Goal: Information Seeking & Learning: Learn about a topic

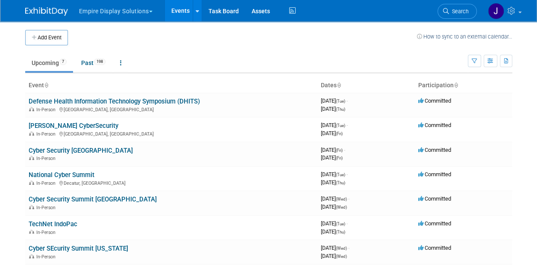
click at [44, 5] on link at bounding box center [51, 7] width 53 height 7
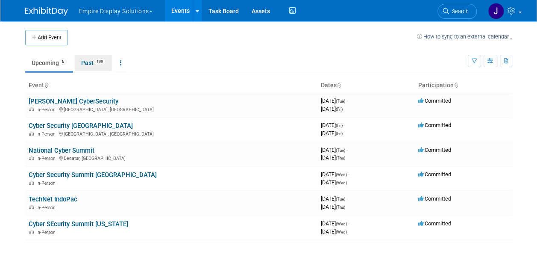
click at [89, 60] on link "Past 199" at bounding box center [93, 63] width 37 height 16
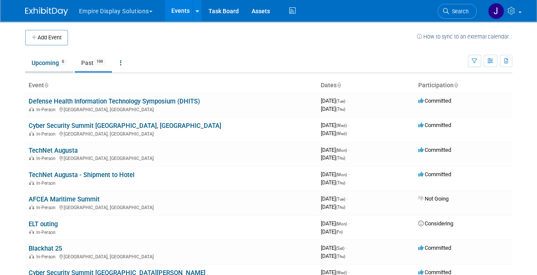
click at [54, 61] on link "Upcoming 6" at bounding box center [49, 63] width 48 height 16
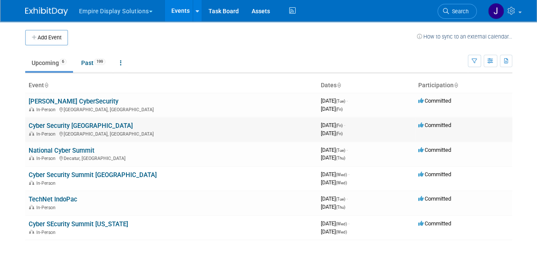
click at [72, 123] on link "Cyber Security [GEOGRAPHIC_DATA]" at bounding box center [81, 126] width 104 height 8
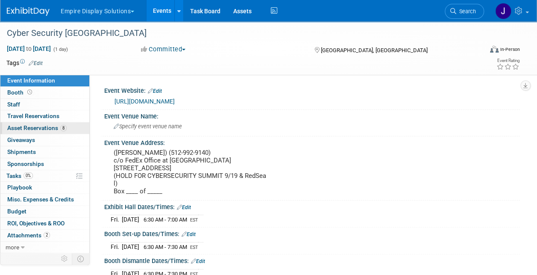
click at [50, 132] on link "8 Asset Reservations 8" at bounding box center [44, 128] width 89 height 12
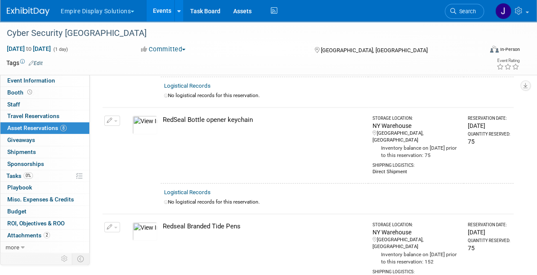
scroll to position [325, 0]
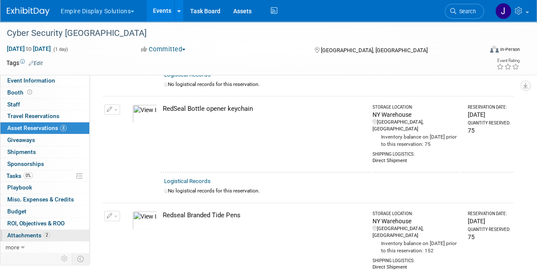
click at [33, 233] on span "Attachments 2" at bounding box center [28, 234] width 43 height 7
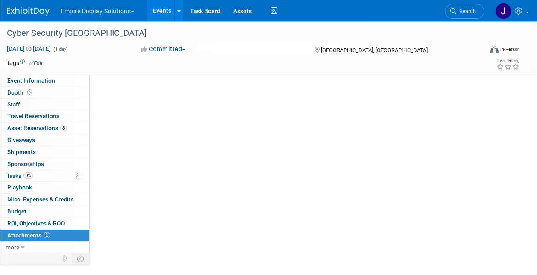
scroll to position [0, 0]
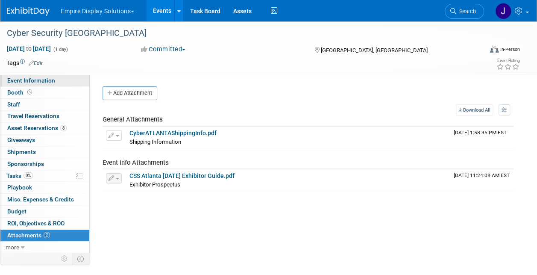
click at [30, 79] on span "Event Information" at bounding box center [31, 80] width 48 height 7
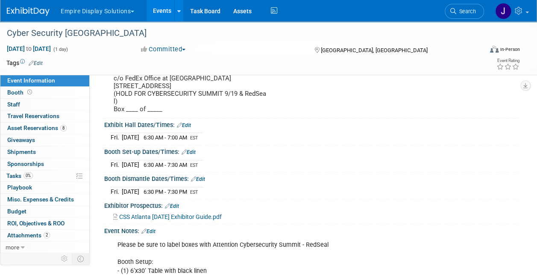
scroll to position [128, 0]
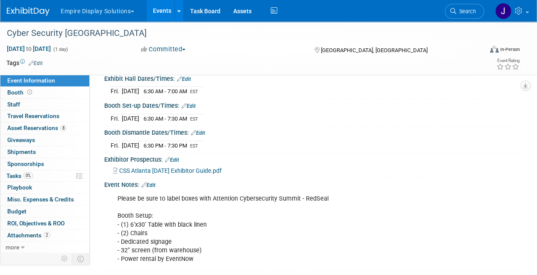
click at [160, 174] on span "CSS Atlanta 09.19.25 Exhibitor Guide.pdf" at bounding box center [170, 170] width 102 height 7
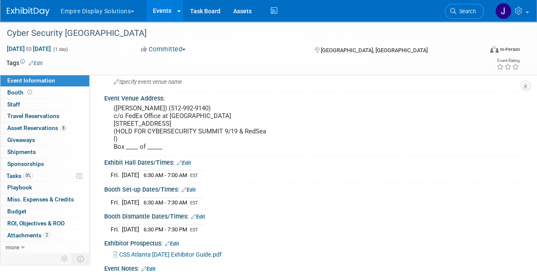
scroll to position [0, 0]
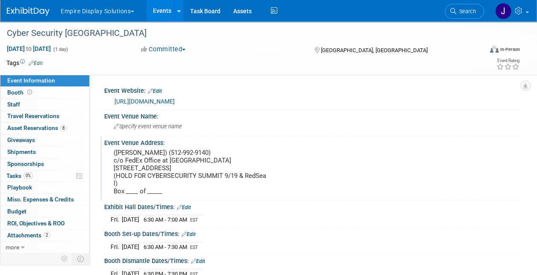
click at [368, 178] on div "Event Venue Address: (David Stokey) (512-992-9140) c/o FedEx Office at Hyatt Re…" at bounding box center [309, 168] width 419 height 64
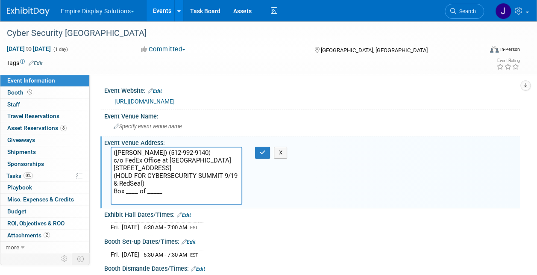
click at [101, 12] on button "Empire Display Solutions" at bounding box center [102, 9] width 85 height 19
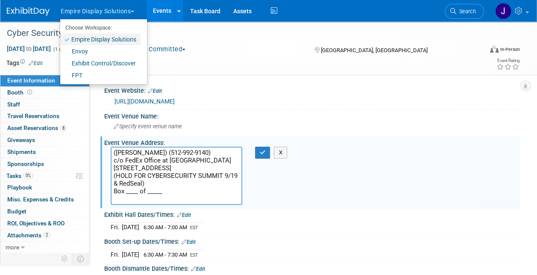
click at [108, 41] on link "Empire Display Solutions" at bounding box center [100, 39] width 80 height 12
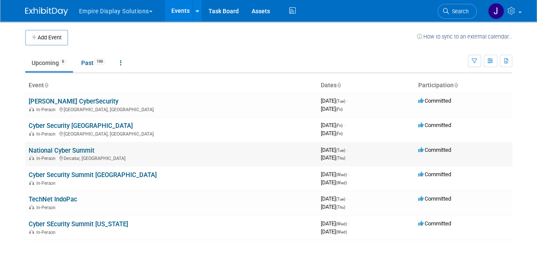
click at [73, 149] on link "National Cyber Summit" at bounding box center [62, 150] width 66 height 8
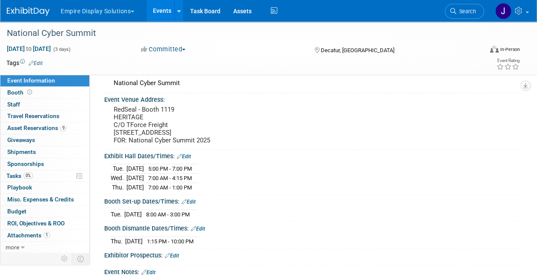
scroll to position [128, 0]
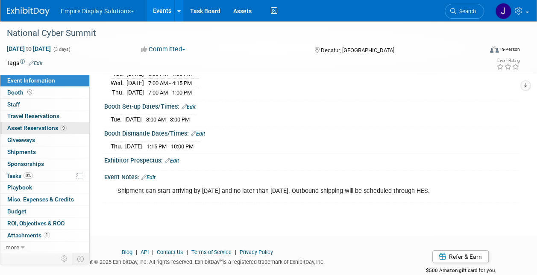
click at [61, 128] on span "9" at bounding box center [63, 128] width 6 height 6
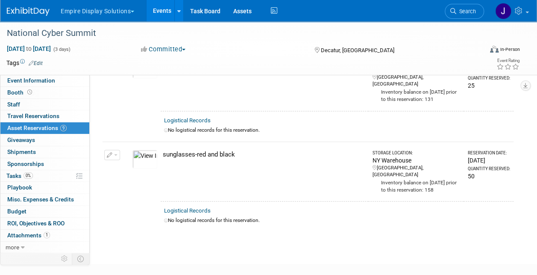
scroll to position [690, 0]
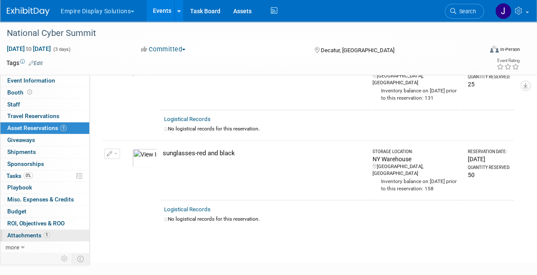
click at [48, 232] on span "1" at bounding box center [47, 234] width 6 height 6
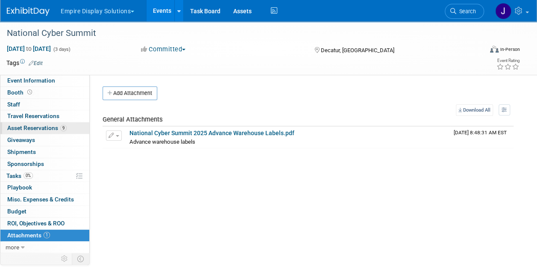
click at [67, 125] on link "9 Asset Reservations 9" at bounding box center [44, 128] width 89 height 12
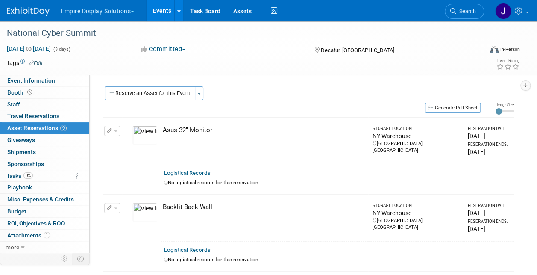
click at [32, 13] on img at bounding box center [28, 11] width 43 height 9
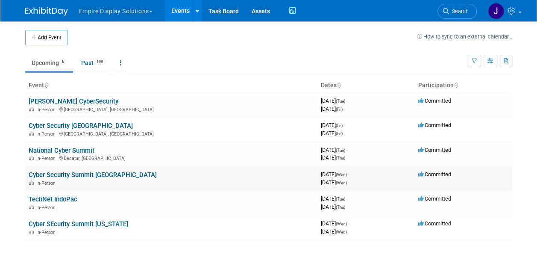
click at [107, 175] on link "Cyber Security Summit [GEOGRAPHIC_DATA]" at bounding box center [93, 175] width 128 height 8
click at [61, 195] on link "TechNet IndoPac" at bounding box center [53, 199] width 49 height 8
